Goal: Task Accomplishment & Management: Use online tool/utility

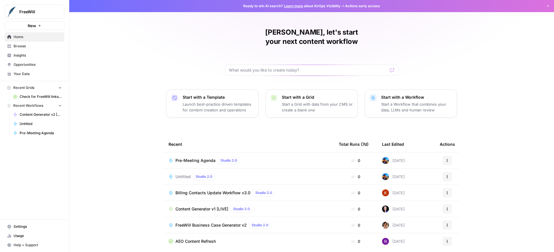
click at [36, 27] on button "New" at bounding box center [35, 25] width 60 height 9
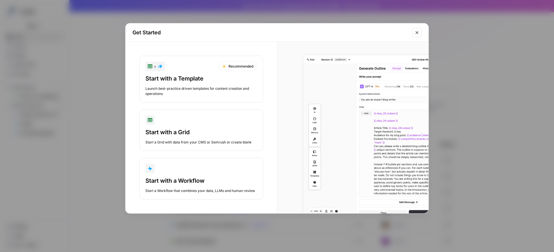
click at [203, 190] on div "Start a Workflow that combines your data, LLMs and human review" at bounding box center [201, 190] width 112 height 5
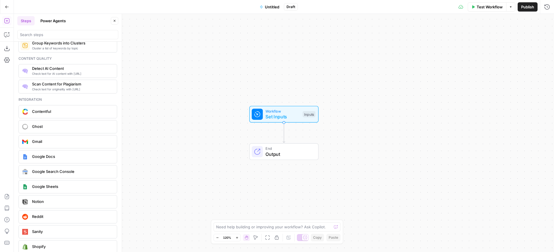
scroll to position [969, 0]
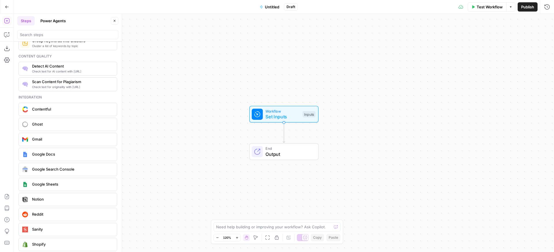
click at [59, 185] on span "Google Sheets" at bounding box center [72, 184] width 80 height 6
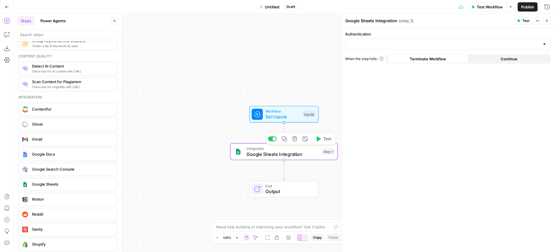
click at [305, 153] on span "Google Sheets Integration" at bounding box center [282, 154] width 73 height 7
click at [402, 44] on input "Authentication" at bounding box center [444, 44] width 191 height 6
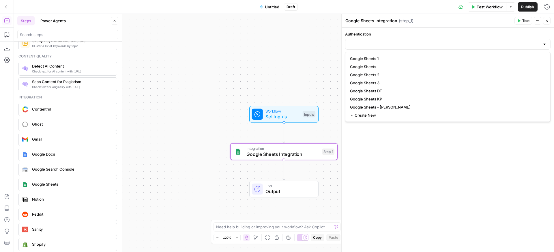
click at [400, 156] on div "Authentication When the step fails: Terminate Workflow Continue" at bounding box center [448, 140] width 212 height 224
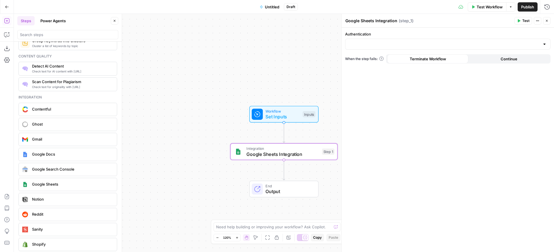
click at [414, 47] on div at bounding box center [447, 44] width 205 height 11
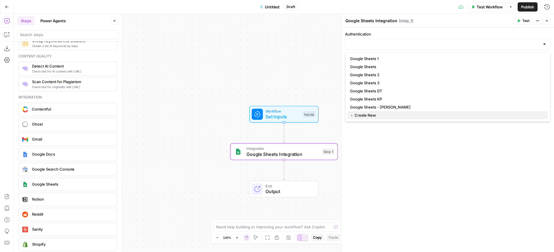
click at [364, 117] on span "﹢ Create New" at bounding box center [446, 115] width 193 height 6
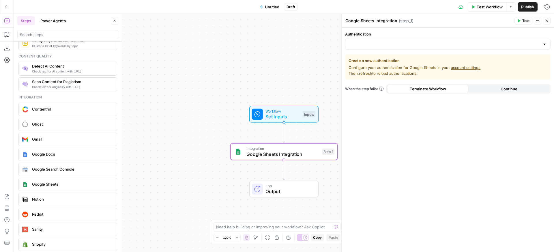
click at [392, 38] on div "Authentication" at bounding box center [447, 40] width 205 height 18
click at [481, 90] on button "Continue" at bounding box center [508, 88] width 81 height 9
click at [427, 91] on span "Terminate Workflow" at bounding box center [428, 89] width 36 height 6
click at [402, 48] on div at bounding box center [447, 44] width 205 height 11
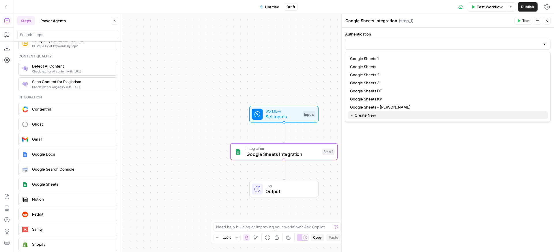
click at [375, 117] on span "﹢ Create New" at bounding box center [446, 115] width 193 height 6
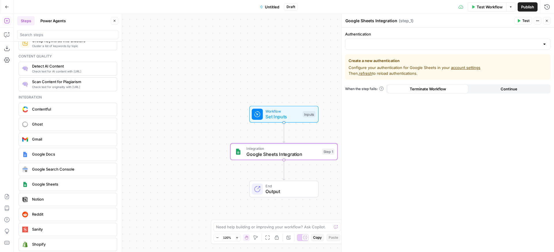
click at [444, 47] on div at bounding box center [447, 44] width 205 height 11
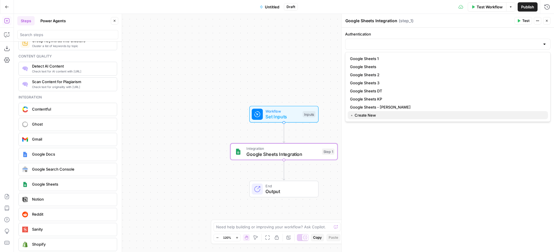
click at [362, 116] on span "﹢ Create New" at bounding box center [446, 115] width 193 height 6
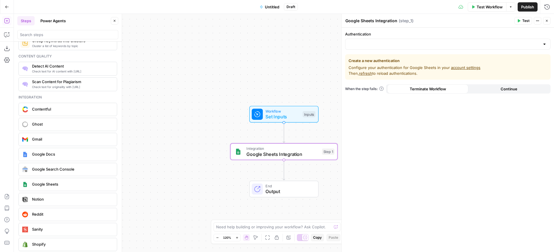
click at [455, 66] on link "account settings" at bounding box center [465, 67] width 29 height 5
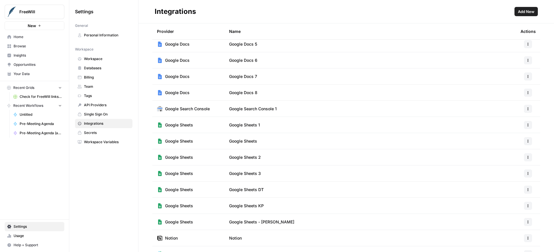
scroll to position [143, 0]
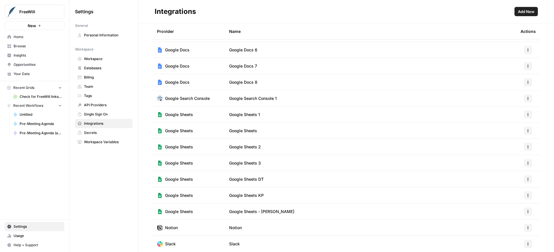
click at [522, 13] on span "Add New" at bounding box center [526, 12] width 16 height 6
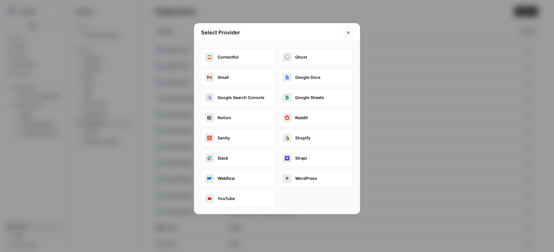
click at [302, 100] on button "Google Sheets" at bounding box center [316, 97] width 74 height 17
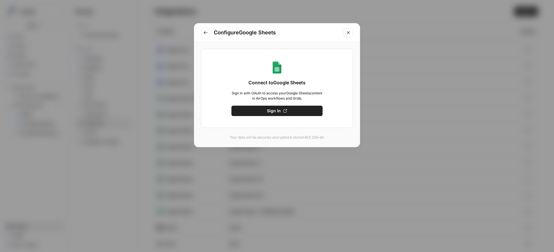
click at [282, 114] on button "Sign In" at bounding box center [276, 111] width 91 height 10
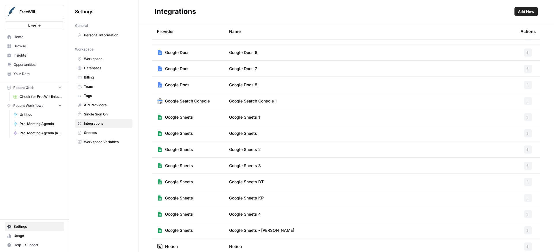
scroll to position [159, 0]
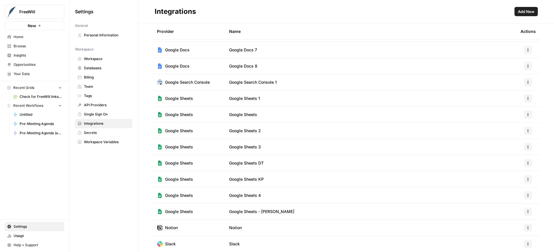
click at [507, 197] on td "Google Sheets 4" at bounding box center [369, 195] width 291 height 16
click at [199, 196] on td "Google Sheets" at bounding box center [188, 195] width 72 height 16
click at [250, 195] on span "Google Sheets 4" at bounding box center [245, 195] width 32 height 6
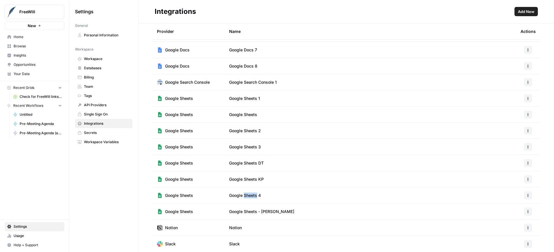
click at [250, 195] on span "Google Sheets 4" at bounding box center [245, 195] width 32 height 6
click at [528, 194] on icon "button" at bounding box center [528, 194] width 1 height 1
click at [512, 206] on span "Edit" at bounding box center [511, 208] width 18 height 6
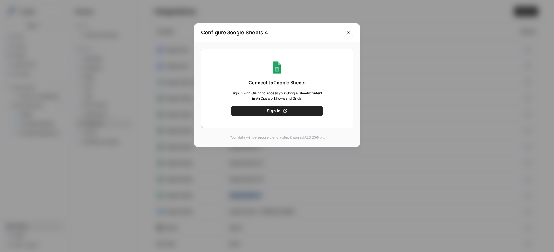
click at [276, 110] on span "Sign In" at bounding box center [274, 111] width 14 height 6
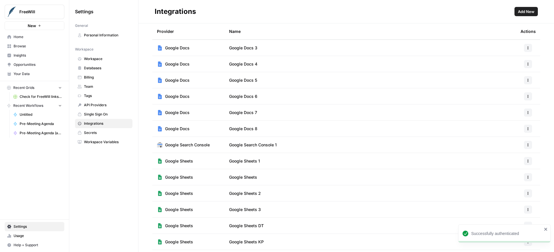
scroll to position [175, 0]
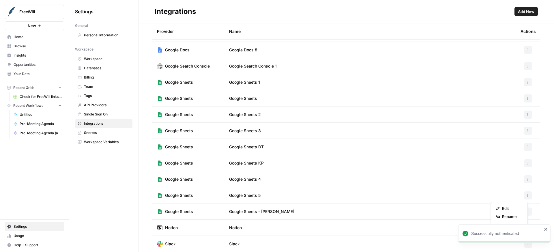
click at [526, 196] on icon "button" at bounding box center [527, 195] width 3 height 3
click at [508, 214] on span "Rename" at bounding box center [511, 216] width 18 height 6
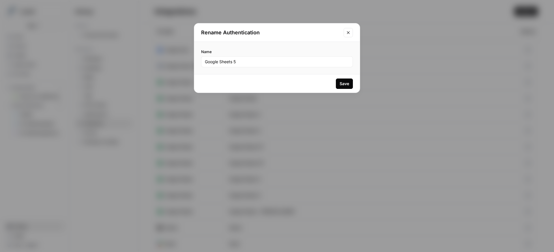
click at [244, 65] on div "Google Sheets 5" at bounding box center [277, 61] width 152 height 11
type input "Google Sheets - [PERSON_NAME]"
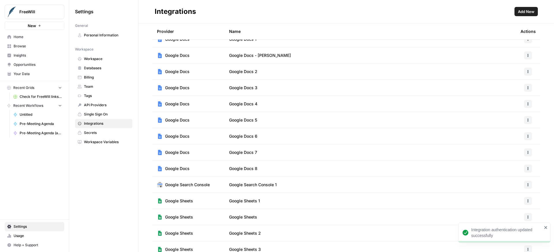
scroll to position [56, 0]
click at [38, 116] on span "Untitled" at bounding box center [41, 114] width 42 height 5
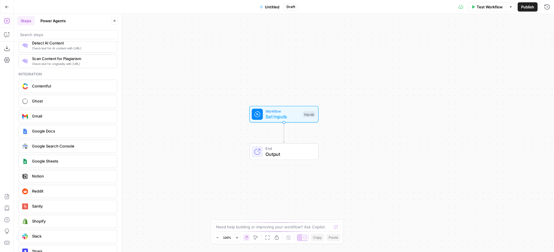
scroll to position [965, 0]
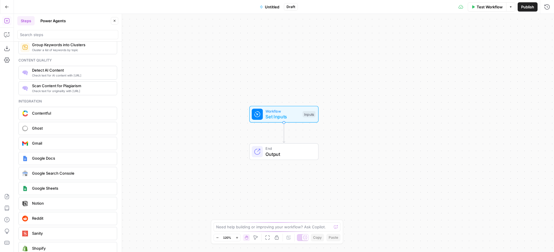
click at [47, 187] on span "Google Sheets" at bounding box center [72, 188] width 80 height 6
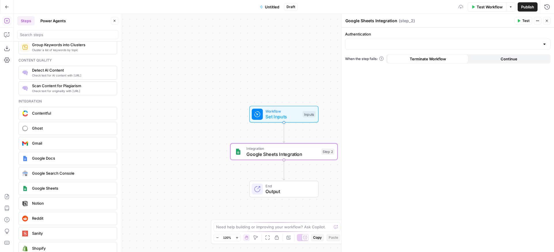
click at [430, 41] on div at bounding box center [447, 44] width 205 height 11
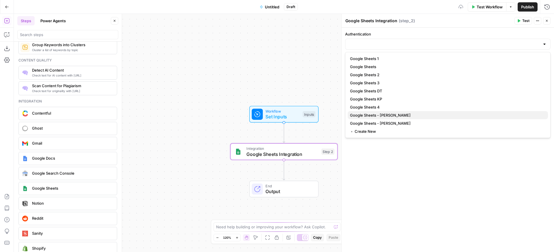
click at [384, 116] on span "Google Sheets - Will Filho" at bounding box center [446, 115] width 193 height 6
type input "Google Sheets - Will Filho"
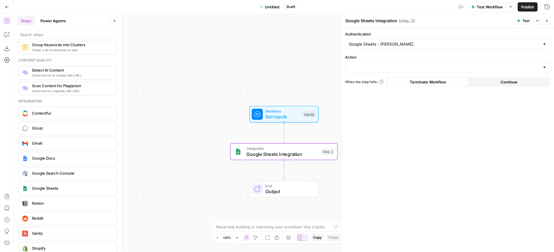
click at [429, 72] on div at bounding box center [447, 67] width 205 height 11
click at [390, 83] on span "Create Spreadsheet" at bounding box center [446, 82] width 193 height 6
type input "Create Spreadsheet"
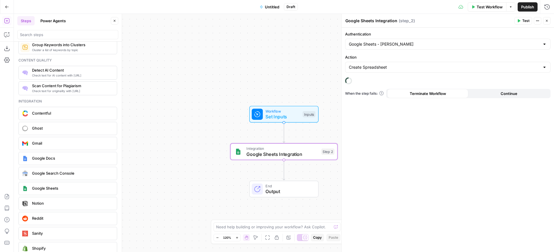
click at [398, 73] on div "Authentication Google Sheets - Will Filho Action Create Spreadsheet When the st…" at bounding box center [448, 140] width 212 height 224
click at [399, 70] on input "Action" at bounding box center [444, 67] width 191 height 6
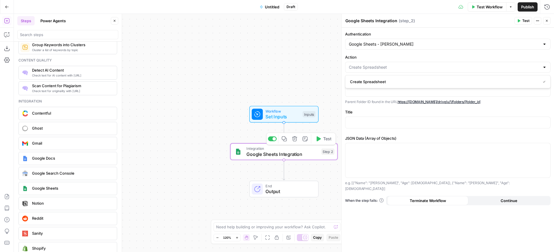
type input "Create Spreadsheet"
click at [230, 137] on div "Workflow Set Inputs Inputs Integration Google Sheets Integration Step 2 Copy st…" at bounding box center [284, 133] width 540 height 238
click at [214, 150] on div "Workflow Set Inputs Inputs Integration Google Sheets Integration Step 2 End Out…" at bounding box center [284, 133] width 540 height 238
click at [254, 151] on span "Google Sheets Integration" at bounding box center [282, 153] width 72 height 7
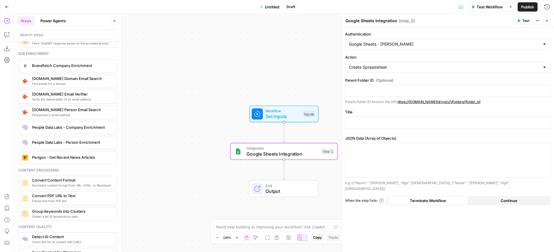
scroll to position [369, 0]
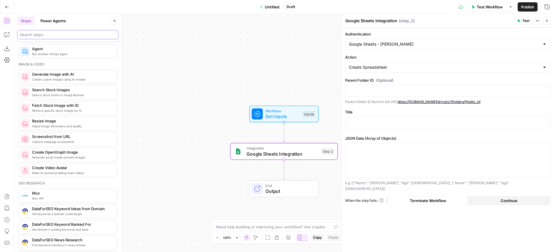
click at [50, 33] on input "search" at bounding box center [68, 35] width 96 height 6
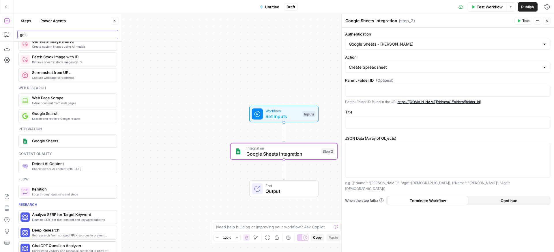
scroll to position [429, 0]
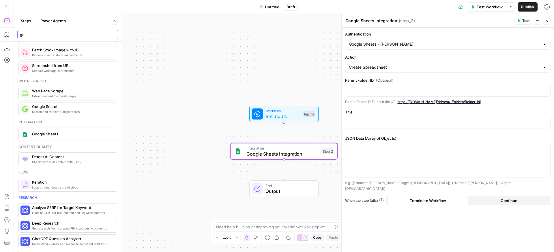
type input "get"
click at [64, 136] on span "Google Sheets" at bounding box center [72, 134] width 80 height 6
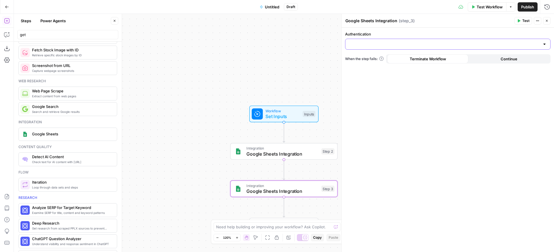
click at [493, 42] on input "Authentication" at bounding box center [444, 44] width 191 height 6
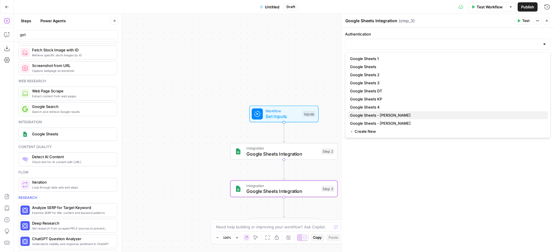
click at [393, 112] on span "Google Sheets - Will Filho" at bounding box center [446, 115] width 193 height 6
type input "Google Sheets - Will Filho"
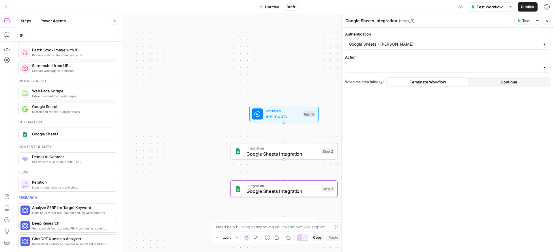
click at [460, 63] on div at bounding box center [447, 67] width 205 height 11
drag, startPoint x: 413, startPoint y: 102, endPoint x: 417, endPoint y: 77, distance: 25.5
click at [413, 102] on div "Authentication Google Sheets - Will Filho Action When the step fails: Terminate…" at bounding box center [448, 140] width 212 height 224
click at [513, 82] on span "Continue" at bounding box center [508, 82] width 17 height 6
click at [458, 65] on input "Action" at bounding box center [444, 67] width 191 height 6
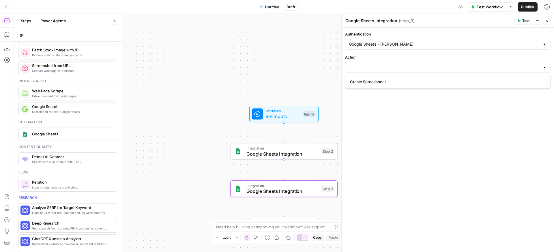
click at [535, 21] on button "Actions" at bounding box center [537, 20] width 7 height 7
click at [506, 47] on span "Delete Step" at bounding box center [520, 47] width 28 height 6
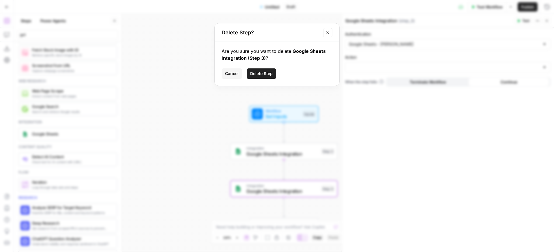
click at [269, 74] on span "Delete Step" at bounding box center [261, 74] width 22 height 6
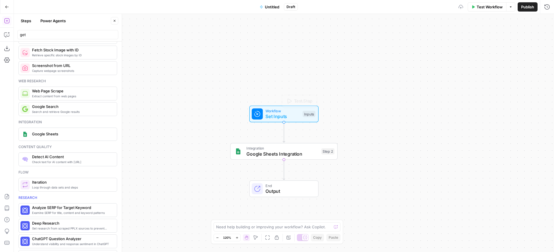
click at [298, 148] on span "Integration" at bounding box center [282, 147] width 72 height 5
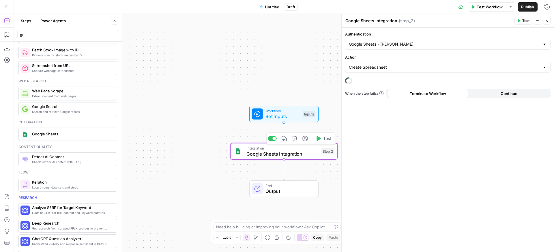
click at [303, 140] on icon "button" at bounding box center [304, 138] width 5 height 5
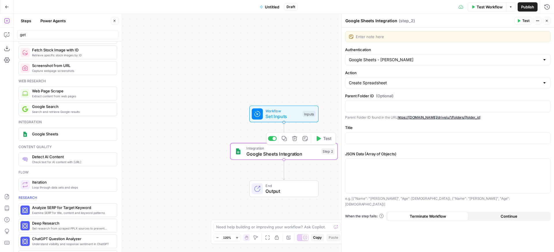
click at [295, 141] on icon "button" at bounding box center [294, 138] width 5 height 5
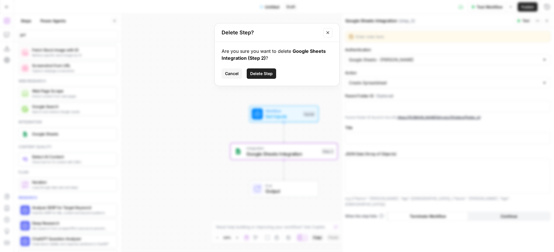
click at [264, 72] on span "Delete Step" at bounding box center [261, 74] width 22 height 6
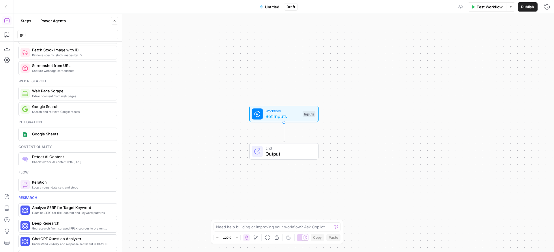
click at [289, 112] on span "Workflow" at bounding box center [282, 110] width 34 height 5
click at [449, 36] on button "Add Field" at bounding box center [442, 39] width 193 height 9
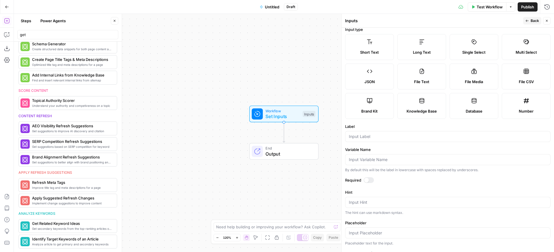
scroll to position [0, 0]
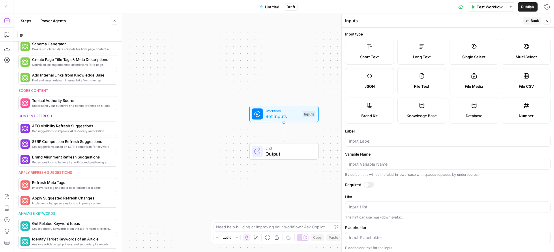
click at [514, 80] on label "File CSV" at bounding box center [526, 81] width 49 height 26
type textarea "Supports .csv file type"
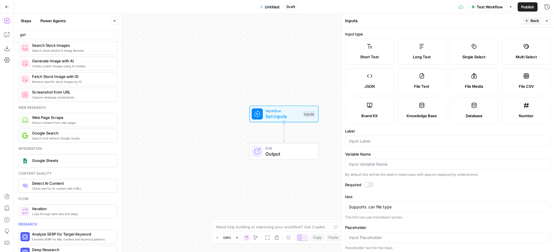
scroll to position [402, 0]
click at [54, 166] on div "Google Sheets" at bounding box center [67, 161] width 94 height 9
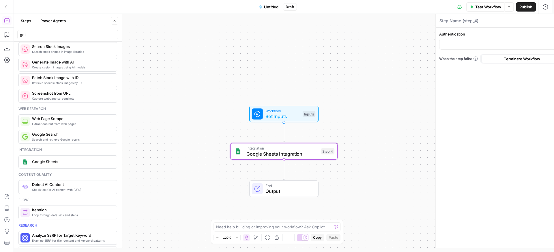
type textarea "Google Sheets Integration"
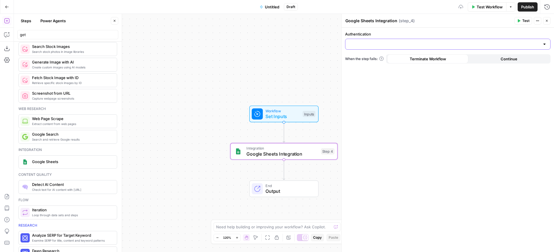
click at [509, 44] on input "Authentication" at bounding box center [444, 44] width 191 height 6
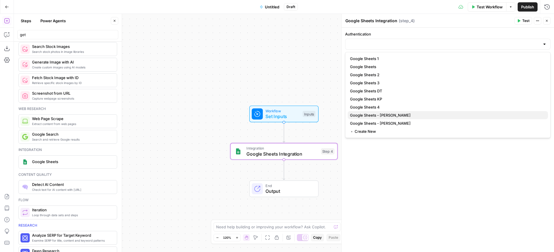
click at [359, 117] on span "Google Sheets - Will Filho" at bounding box center [446, 115] width 193 height 6
type input "Google Sheets - Will Filho"
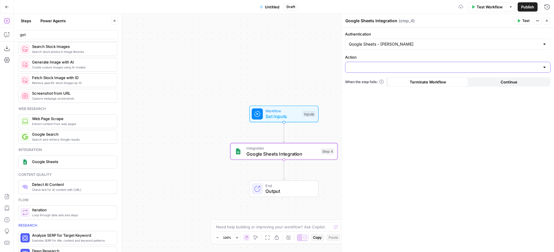
click at [412, 69] on input "Action" at bounding box center [444, 67] width 191 height 6
click at [402, 81] on span "Create Spreadsheet" at bounding box center [446, 82] width 193 height 6
type input "Create Spreadsheet"
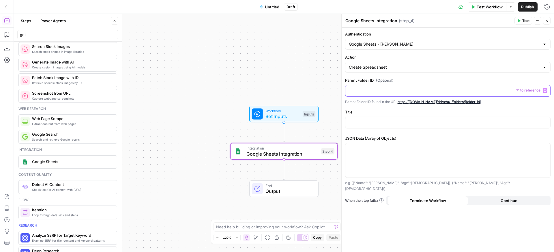
click at [404, 93] on p at bounding box center [448, 90] width 198 height 6
click at [41, 25] on header "Steps Power Agents Close get" at bounding box center [68, 28] width 108 height 28
click at [45, 21] on button "Power Agents" at bounding box center [53, 20] width 32 height 9
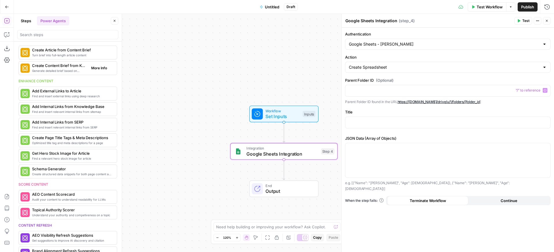
scroll to position [61, 0]
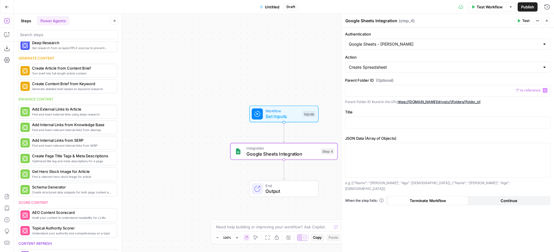
click at [49, 38] on div at bounding box center [67, 34] width 101 height 9
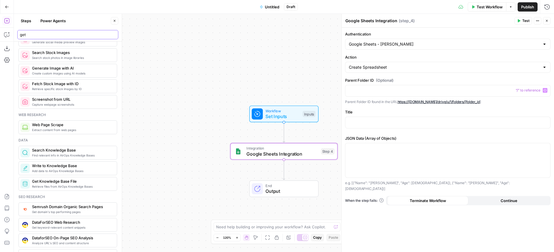
scroll to position [0, 0]
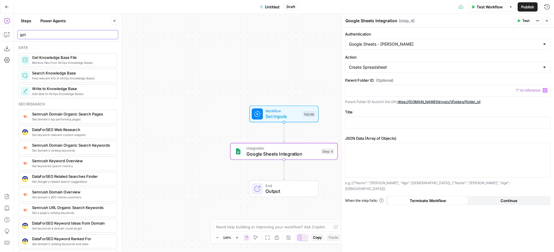
type input "get"
click at [74, 64] on span "Retrieve files from AirOps Knowledge Bases" at bounding box center [72, 62] width 80 height 5
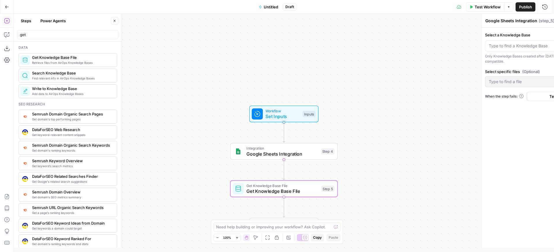
type textarea "Get Knowledge Base File"
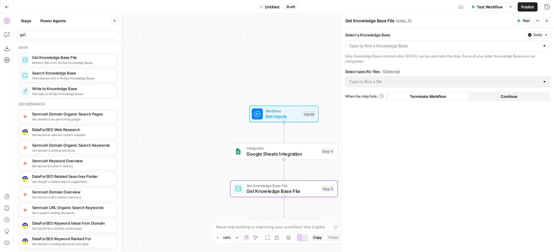
click at [409, 41] on div at bounding box center [447, 45] width 205 height 11
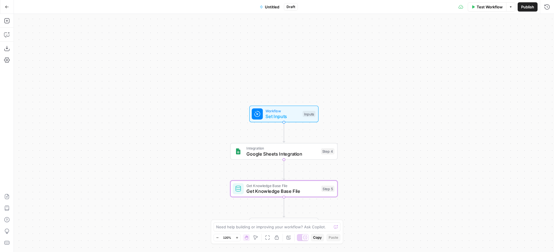
click at [8, 2] on button "Go Back" at bounding box center [7, 7] width 10 height 10
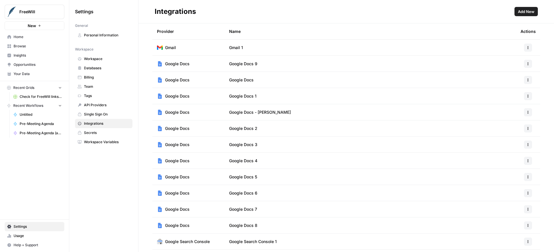
click at [31, 76] on span "Your Data" at bounding box center [38, 73] width 48 height 5
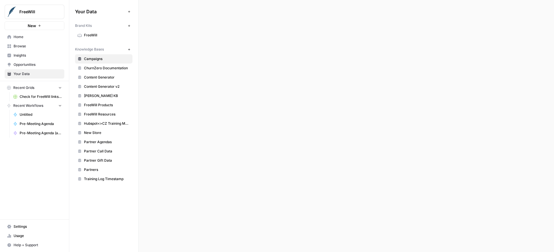
click at [131, 48] on button "New" at bounding box center [128, 49] width 7 height 7
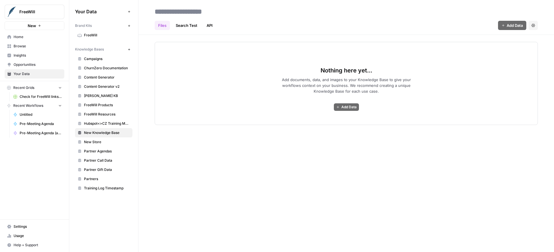
click at [197, 26] on link "Search Test" at bounding box center [186, 25] width 29 height 9
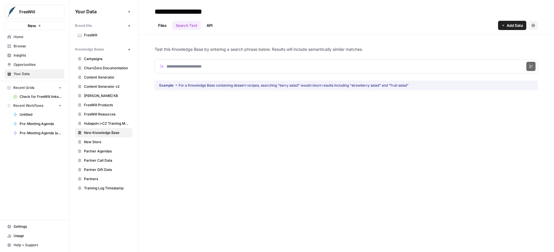
click at [206, 25] on link "API" at bounding box center [209, 25] width 13 height 9
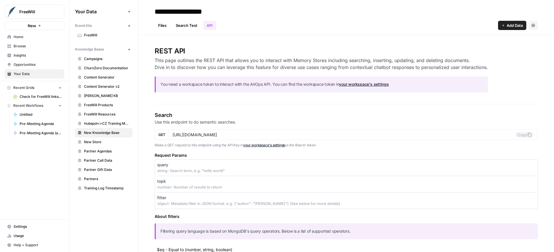
click at [164, 26] on link "Files" at bounding box center [162, 25] width 15 height 9
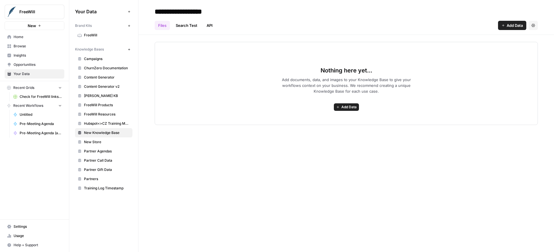
click at [337, 106] on icon "button" at bounding box center [337, 106] width 3 height 3
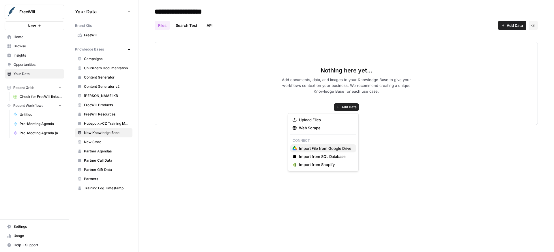
click at [320, 149] on span "Import File from Google Drive" at bounding box center [325, 148] width 52 height 6
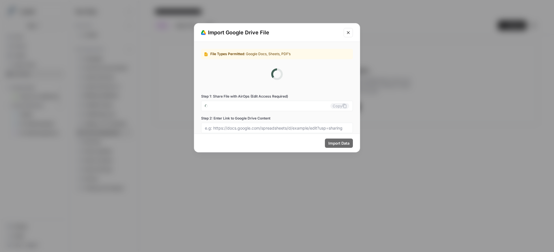
type input "freewill-2-lbncbdcx1m@airops.iam.gserviceaccount.com"
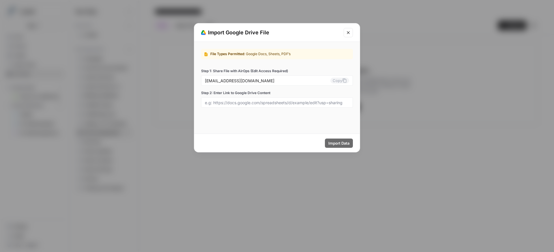
click at [269, 53] on span ": Google Docs, Sheets, PDF’s" at bounding box center [267, 54] width 46 height 4
click at [320, 82] on input "freewill-2-lbncbdcx1m@airops.iam.gserviceaccount.com" at bounding box center [267, 80] width 125 height 5
click at [308, 100] on input "Step 2: Enter Link to Google Drive Content" at bounding box center [277, 102] width 144 height 5
click at [317, 85] on div "freewill-2-lbncbdcx1m@airops.iam.gserviceaccount.com Copy" at bounding box center [277, 80] width 152 height 10
click at [290, 82] on input "freewill-2-lbncbdcx1m@airops.iam.gserviceaccount.com" at bounding box center [267, 80] width 125 height 5
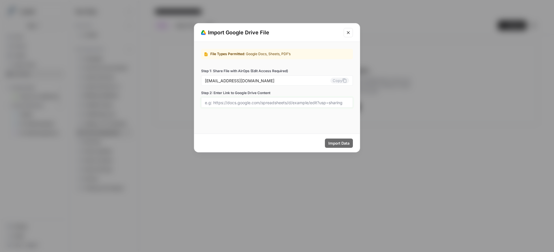
click at [294, 101] on input "Step 2: Enter Link to Google Drive Content" at bounding box center [277, 102] width 144 height 5
click at [286, 81] on input "freewill-2-lbncbdcx1m@airops.iam.gserviceaccount.com" at bounding box center [267, 80] width 125 height 5
click at [294, 106] on div at bounding box center [277, 102] width 152 height 10
click at [304, 102] on input "Step 2: Enter Link to Google Drive Content" at bounding box center [277, 102] width 144 height 5
paste input "https://docs.google.com/spreadsheets/d/1sBup8awJyXG68tdWbnsc-WCoas2I3kdZqZIcj5Z…"
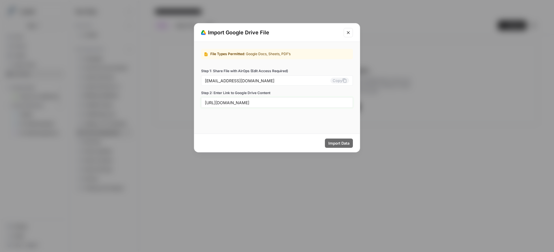
scroll to position [0, 112]
click at [305, 102] on input "https://docs.google.com/spreadsheets/d/1sBup8awJyXG68tdWbnsc-WCoas2I3kdZqZIcj5Z…" at bounding box center [277, 102] width 144 height 5
paste input "text"
type input "https://docs.google.com/spreadsheets/d/1sBup8awJyXG68tdWbnsc-WCoas2I3kdZqZIcj5Z…"
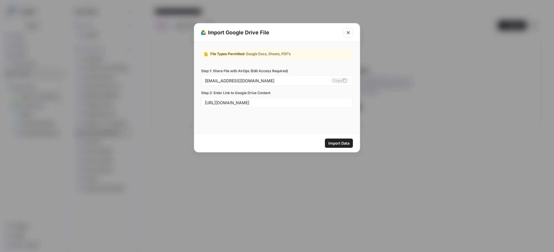
click at [305, 113] on div "File Types Permitted : Google Docs, Sheets, PDF’s Step 1: Share File with AirOp…" at bounding box center [277, 78] width 166 height 73
click at [336, 147] on button "Import Data" at bounding box center [339, 142] width 28 height 9
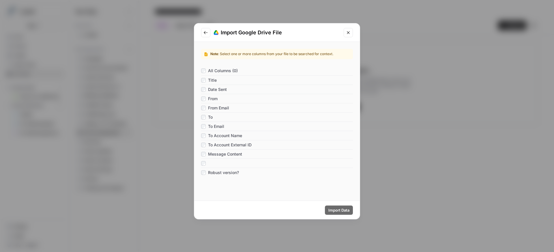
click at [211, 155] on span "Message Content" at bounding box center [225, 154] width 34 height 6
click at [215, 80] on span "Title" at bounding box center [212, 80] width 9 height 6
click at [334, 208] on span "Import Data" at bounding box center [338, 210] width 21 height 6
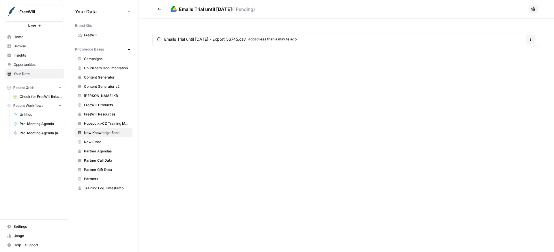
drag, startPoint x: 179, startPoint y: 10, endPoint x: 243, endPoint y: 7, distance: 63.5
click at [232, 7] on span "Emails Trial until 09/09/2025" at bounding box center [205, 9] width 53 height 6
copy span "Emails Trial until 09/09/2025"
click at [104, 133] on span "New Knowledge Base" at bounding box center [107, 132] width 46 height 5
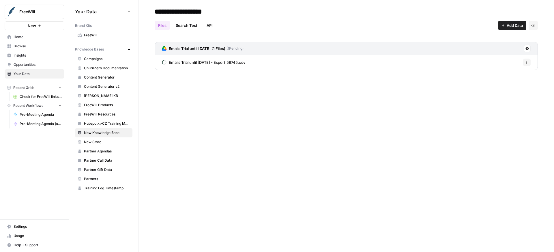
click at [105, 133] on span "New Knowledge Base" at bounding box center [107, 132] width 46 height 5
click at [113, 133] on span "New Knowledge Base" at bounding box center [107, 132] width 46 height 5
click at [121, 134] on span "New Knowledge Base" at bounding box center [107, 132] width 46 height 5
click at [211, 4] on header "**********" at bounding box center [345, 17] width 415 height 35
click at [193, 11] on input "**********" at bounding box center [198, 12] width 92 height 12
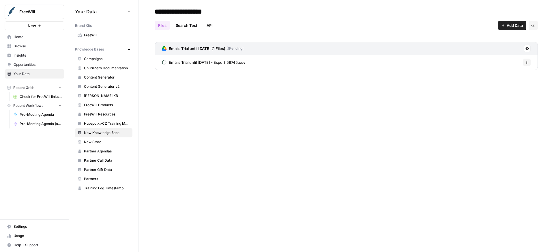
click at [193, 11] on input "**********" at bounding box center [198, 12] width 92 height 12
paste input "**********"
type input "**********"
click at [285, 14] on div "**********" at bounding box center [346, 11] width 383 height 9
click at [263, 64] on div "Emails Trial until 09/09/2025 - Export_56745.csv Options" at bounding box center [346, 62] width 383 height 15
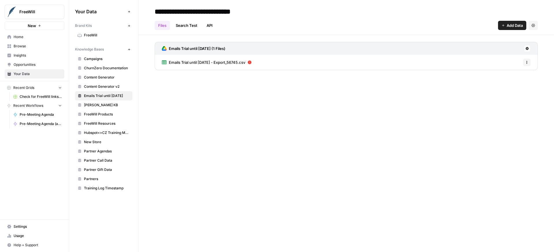
click at [252, 63] on icon at bounding box center [250, 63] width 4 height 4
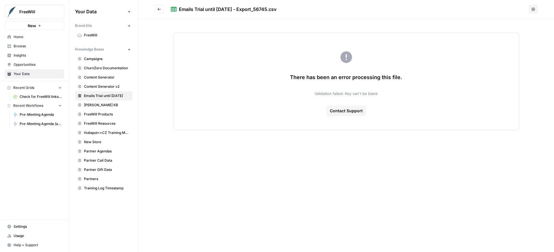
click at [323, 81] on span "There has been an error processing this file." at bounding box center [346, 77] width 112 height 8
click at [105, 95] on span "Emails Trial until 09/09/2025" at bounding box center [107, 95] width 46 height 5
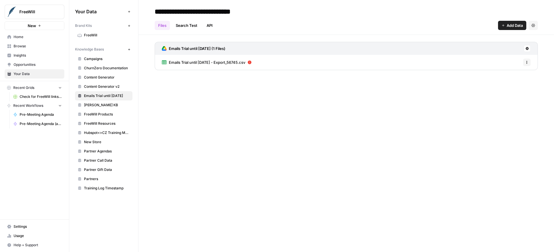
click at [528, 63] on icon "button" at bounding box center [526, 62] width 3 height 3
click at [520, 78] on button "Delete File" at bounding box center [512, 75] width 32 height 8
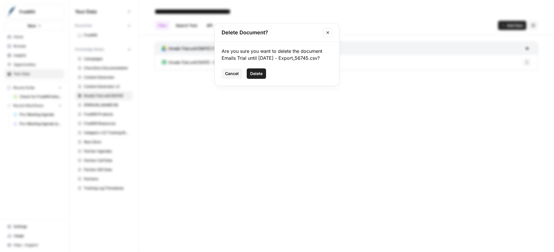
click at [259, 74] on span "Delete" at bounding box center [256, 74] width 12 height 6
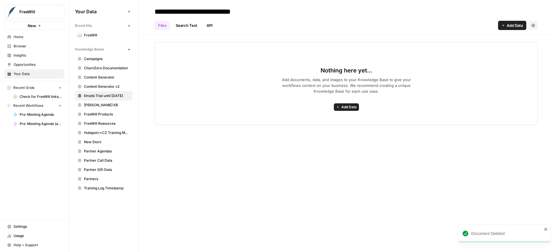
click at [346, 106] on span "Add Data" at bounding box center [348, 106] width 15 height 5
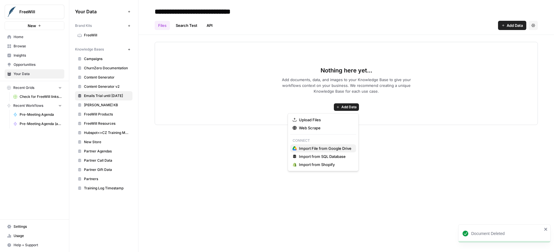
click at [313, 150] on span "Import File from Google Drive" at bounding box center [325, 148] width 52 height 6
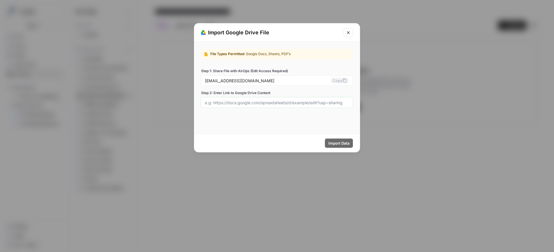
click at [284, 104] on input "Step 2: Enter Link to Google Drive Content" at bounding box center [277, 102] width 144 height 5
paste input "https://docs.google.com/spreadsheets/d/1sBup8awJyXG68tdWbnsc-WCoas2I3kdZqZIcj5Z…"
type input "https://docs.google.com/spreadsheets/d/1sBup8awJyXG68tdWbnsc-WCoas2I3kdZqZIcj5Z…"
click at [329, 143] on span "Import Data" at bounding box center [338, 143] width 21 height 6
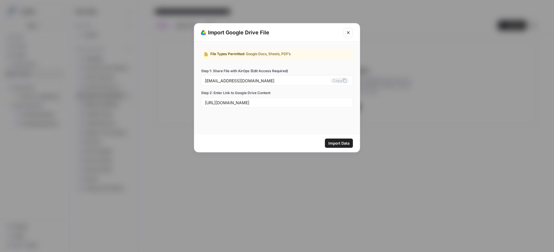
scroll to position [0, 0]
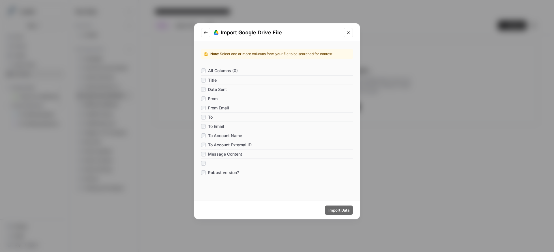
click at [209, 154] on span "Message Content" at bounding box center [225, 154] width 34 height 6
click at [341, 211] on span "Import Data" at bounding box center [338, 210] width 21 height 6
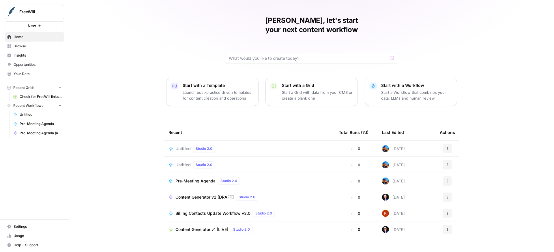
scroll to position [14, 0]
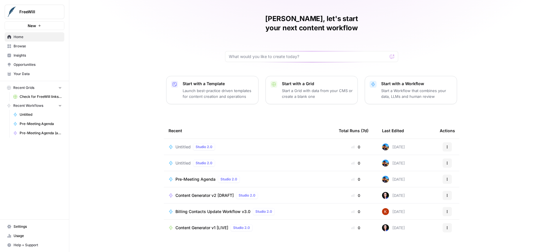
click at [445, 161] on icon "button" at bounding box center [446, 162] width 3 height 3
click at [457, 178] on span "Delete" at bounding box center [475, 180] width 46 height 6
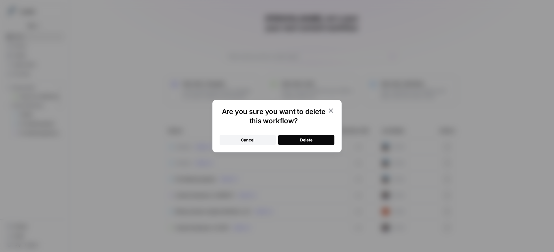
click at [301, 139] on div "Delete" at bounding box center [306, 140] width 12 height 6
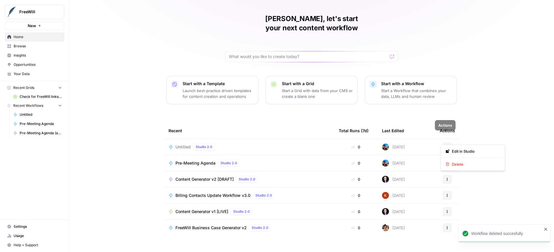
click at [446, 145] on icon "button" at bounding box center [446, 146] width 3 height 3
click at [453, 163] on span "Delete" at bounding box center [475, 164] width 46 height 6
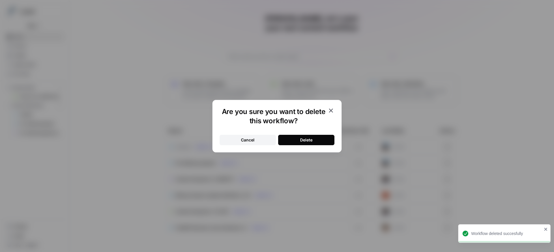
click at [316, 138] on button "Delete" at bounding box center [306, 140] width 56 height 10
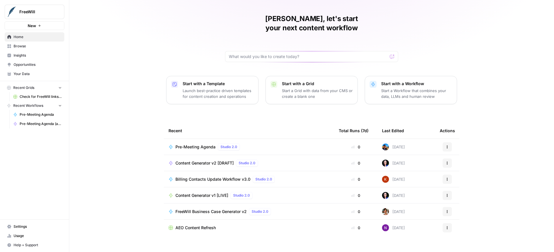
click at [32, 25] on span "New" at bounding box center [32, 26] width 8 height 6
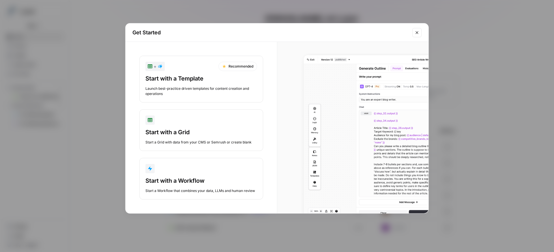
click at [212, 184] on div "Start with a Workflow" at bounding box center [201, 181] width 112 height 8
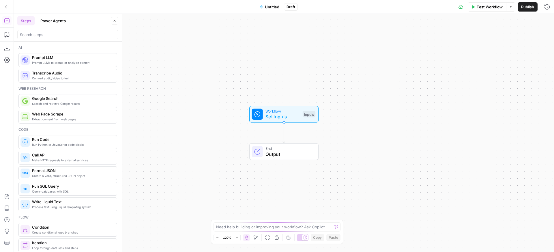
click at [51, 21] on button "Power Agents" at bounding box center [53, 20] width 32 height 9
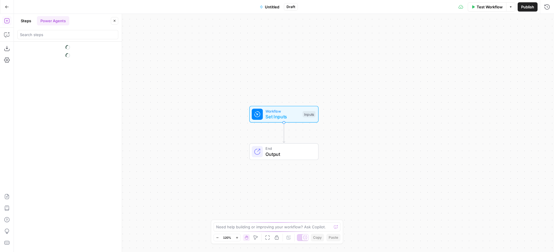
click at [17, 18] on button "Steps" at bounding box center [25, 20] width 17 height 9
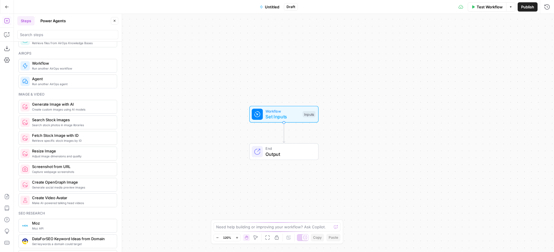
scroll to position [564, 0]
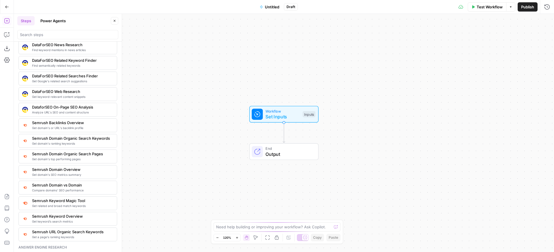
click at [304, 228] on div "No steps selected" at bounding box center [317, 226] width 33 height 6
click at [240, 228] on textarea at bounding box center [273, 227] width 115 height 6
type textarea "get data from sheets"
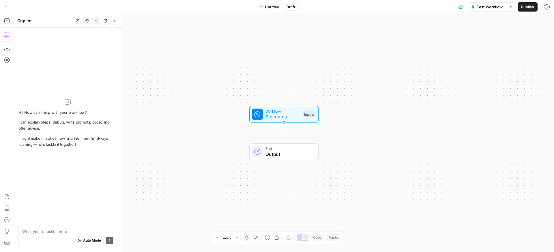
click at [61, 234] on div "Auto Mode Send" at bounding box center [67, 240] width 91 height 13
type textarea "Got to ge"
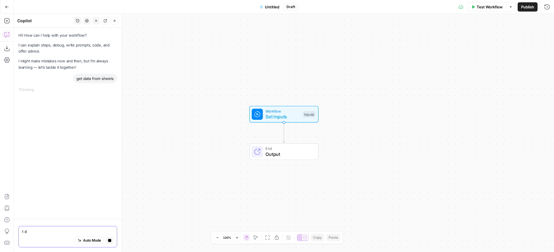
type textarea "t da"
click at [272, 6] on span "Untitled" at bounding box center [272, 7] width 14 height 6
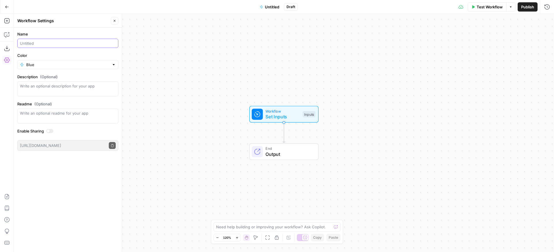
click at [67, 42] on input "Name" at bounding box center [68, 43] width 96 height 6
type input "G"
type input "A"
type input "Email Analysis"
click at [70, 65] on input "Color" at bounding box center [67, 65] width 83 height 6
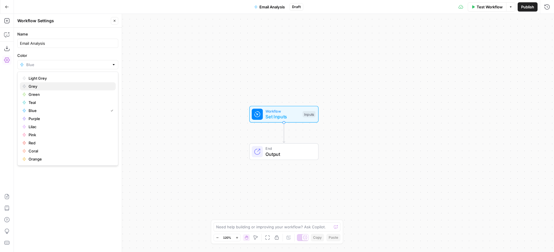
click at [59, 83] on button "Grey" at bounding box center [68, 86] width 96 height 8
type input "Grey"
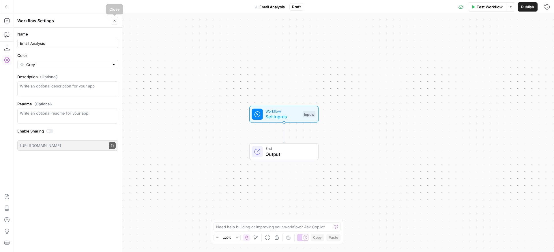
click at [6, 7] on icon "button" at bounding box center [6, 6] width 3 height 3
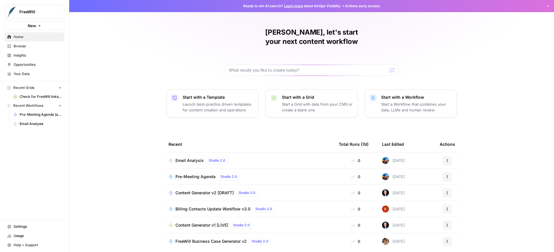
click at [187, 157] on span "Email Analysis" at bounding box center [189, 160] width 28 height 6
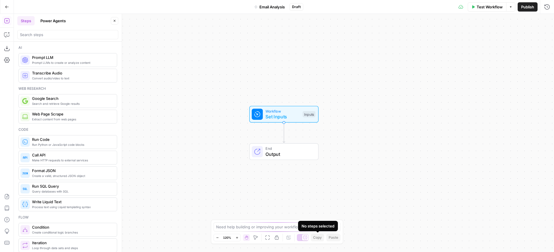
click at [314, 228] on div "No steps selected" at bounding box center [317, 226] width 33 height 6
click at [237, 229] on textarea at bounding box center [273, 227] width 115 height 6
type textarea "Get data from Google Sheets"
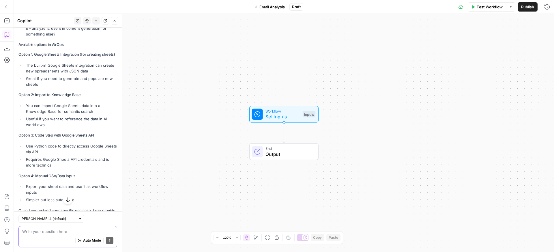
scroll to position [111, 0]
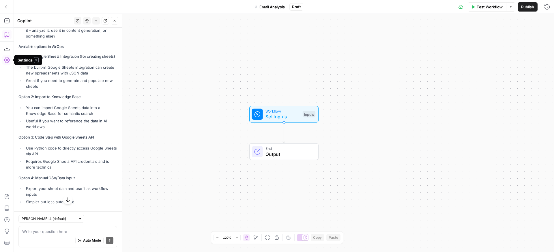
click at [6, 57] on icon "button" at bounding box center [7, 60] width 6 height 6
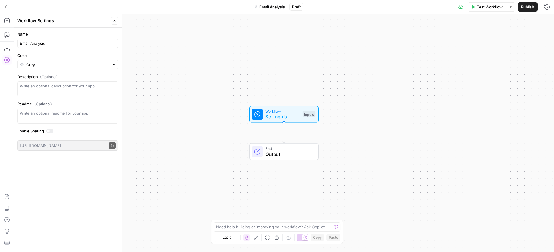
click at [6, 57] on icon "button" at bounding box center [7, 60] width 6 height 6
